Goal: Information Seeking & Learning: Learn about a topic

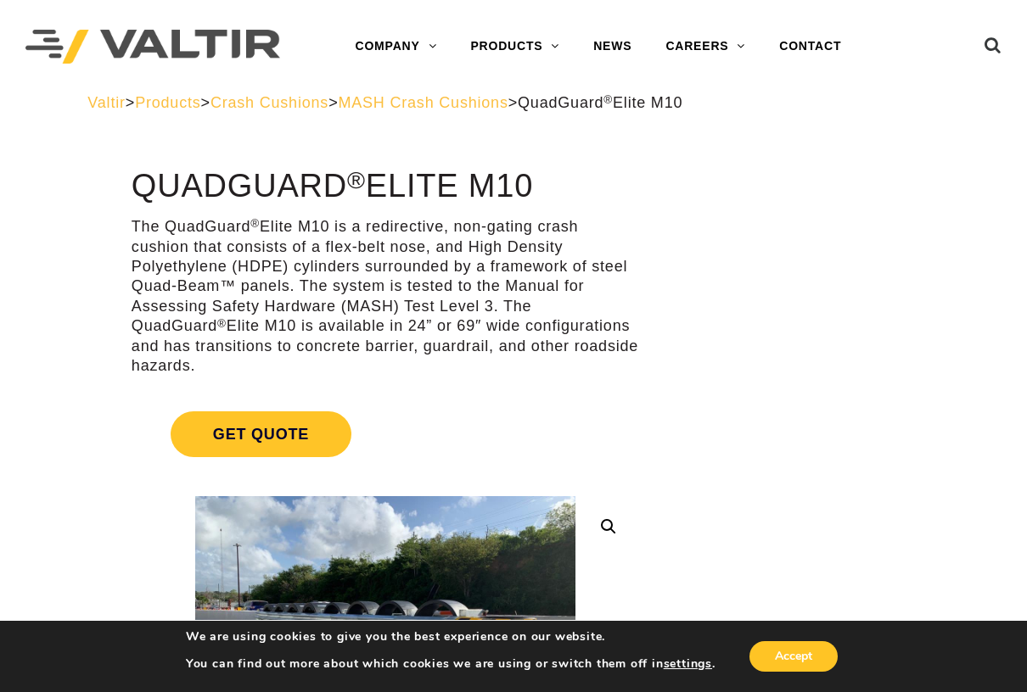
click at [518, 152] on link "CRASH CUSHIONS" at bounding box center [559, 149] width 212 height 34
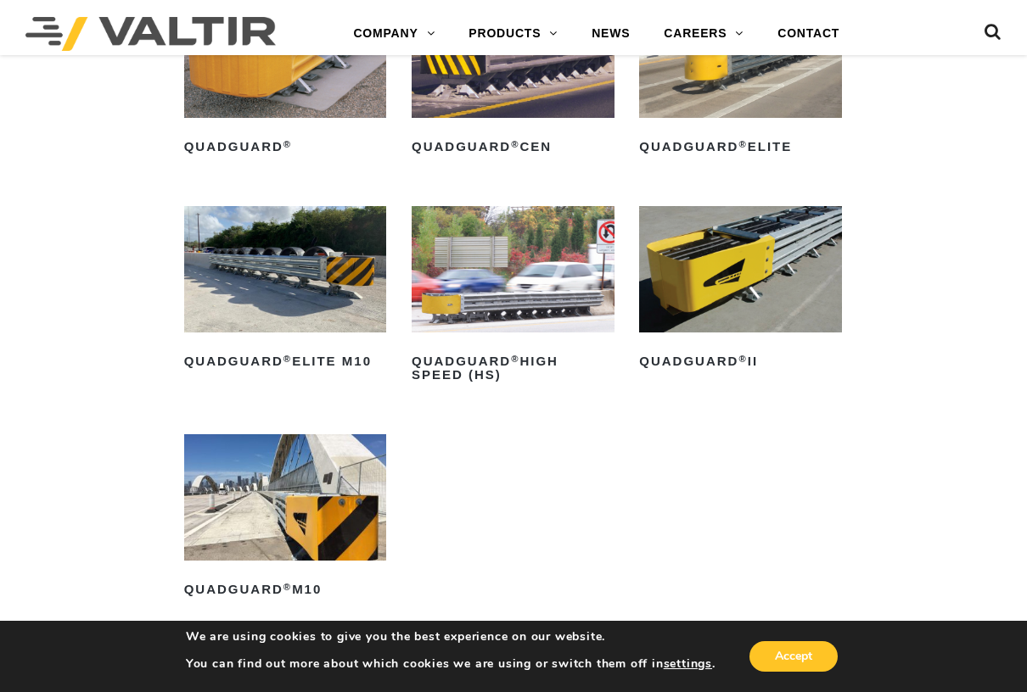
scroll to position [1018, 0]
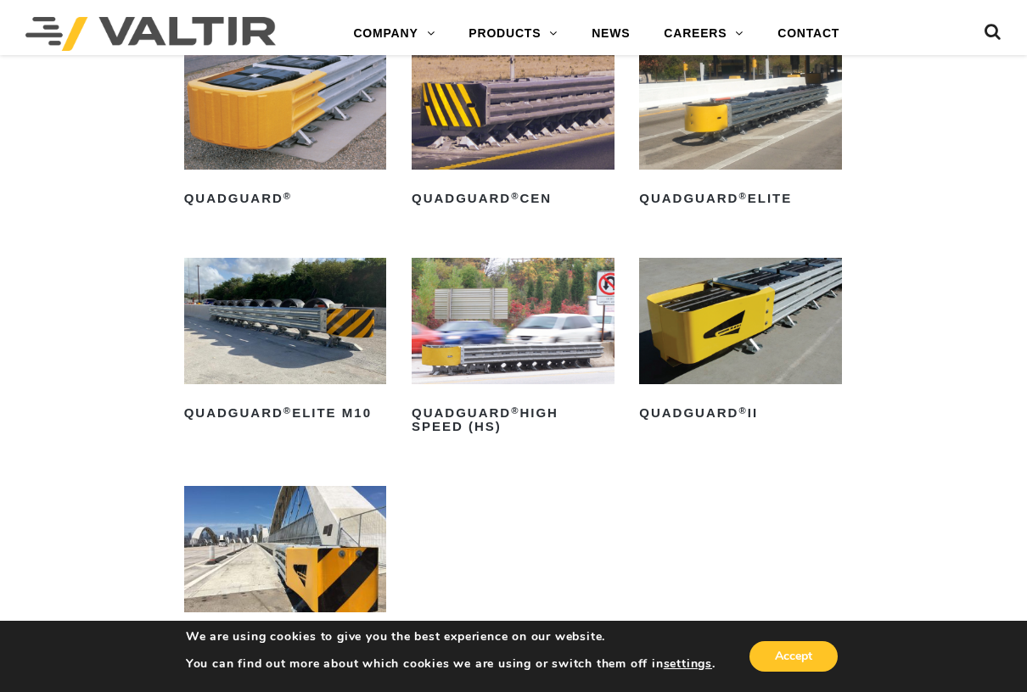
click at [265, 141] on img at bounding box center [285, 106] width 203 height 126
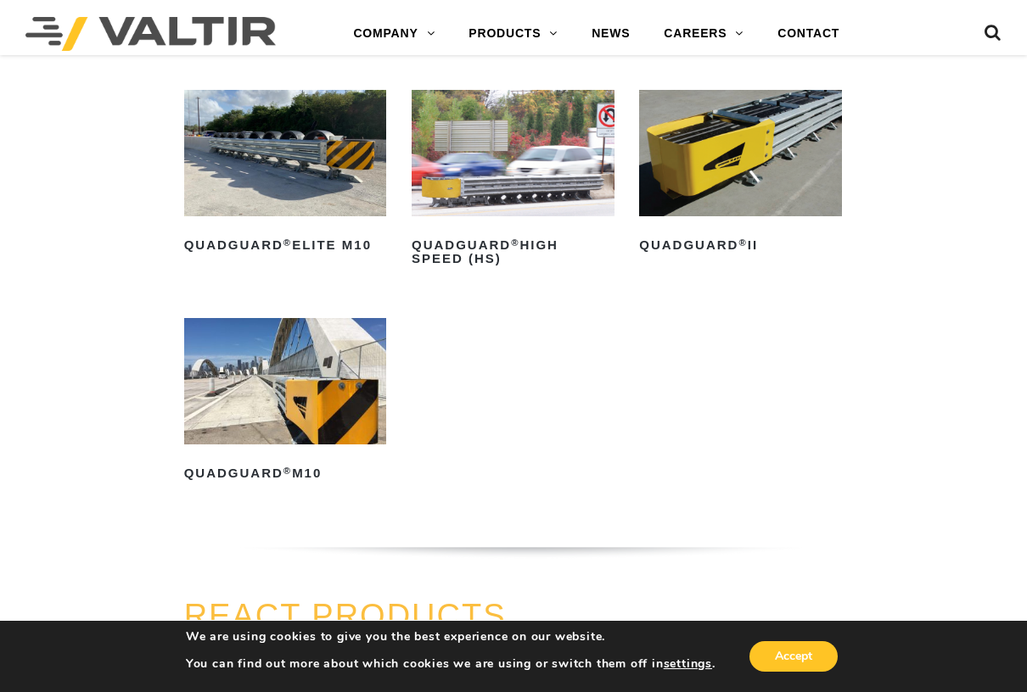
scroll to position [1188, 0]
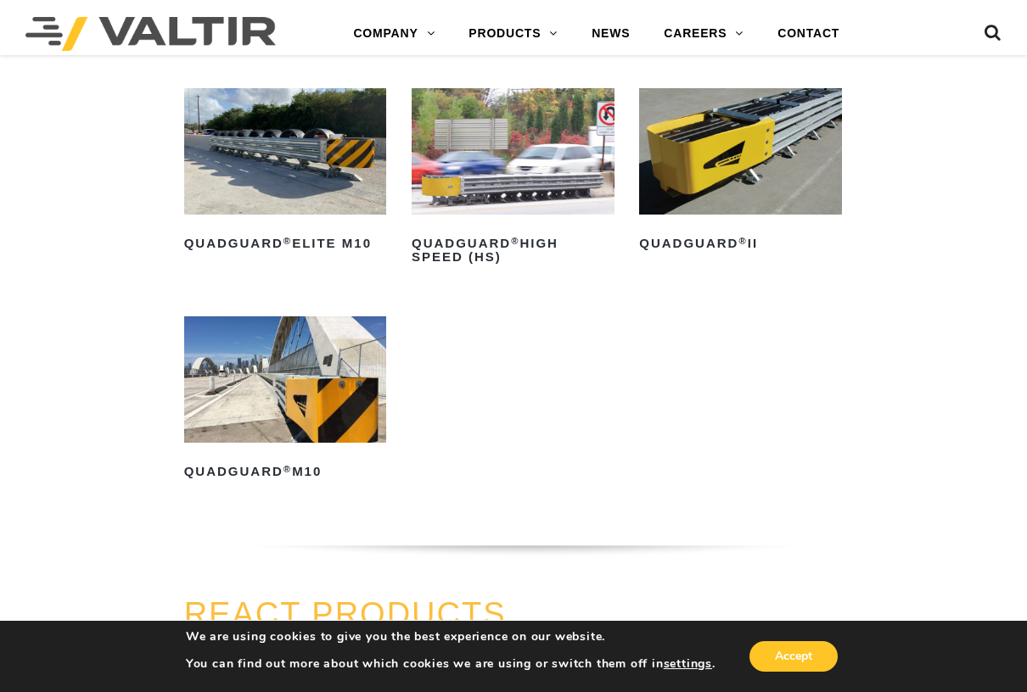
click at [278, 397] on img at bounding box center [285, 379] width 203 height 126
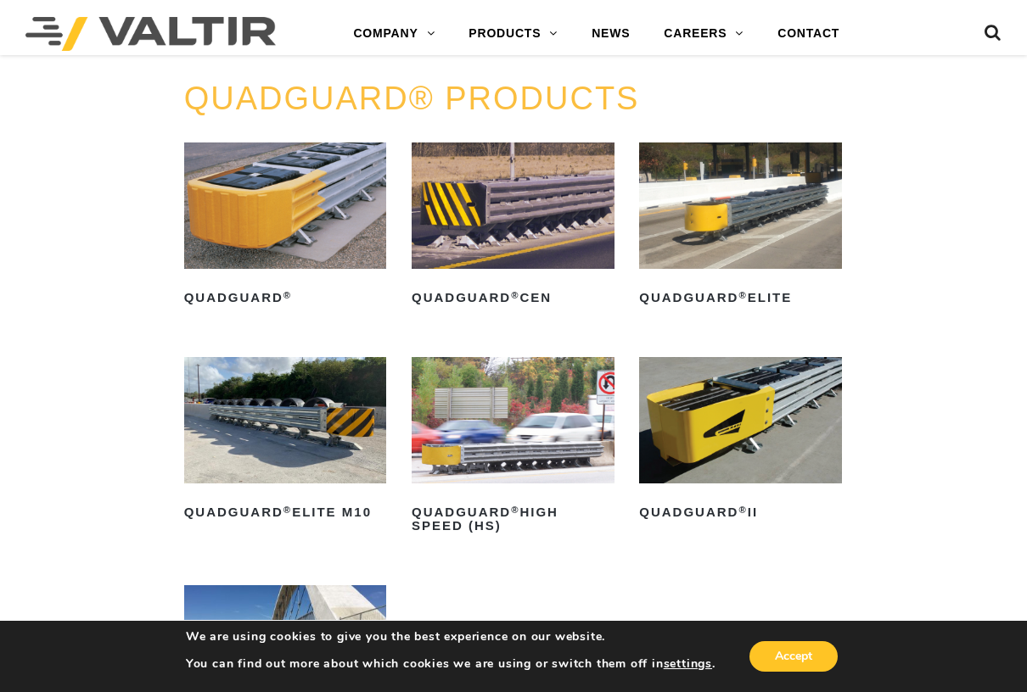
scroll to position [679, 0]
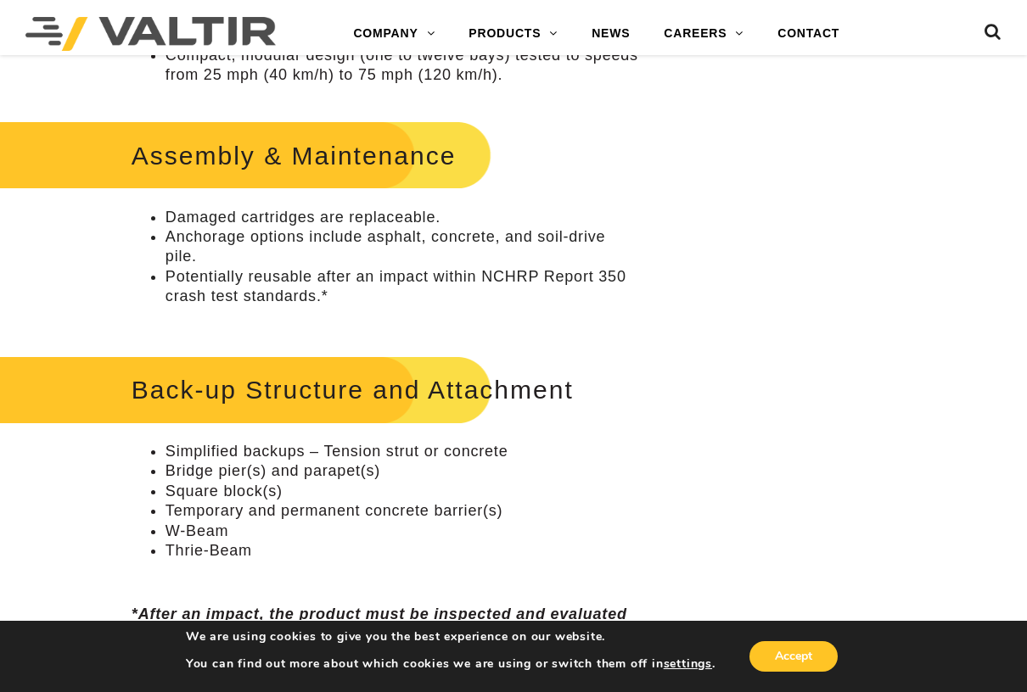
scroll to position [679, 0]
